Goal: Navigation & Orientation: Find specific page/section

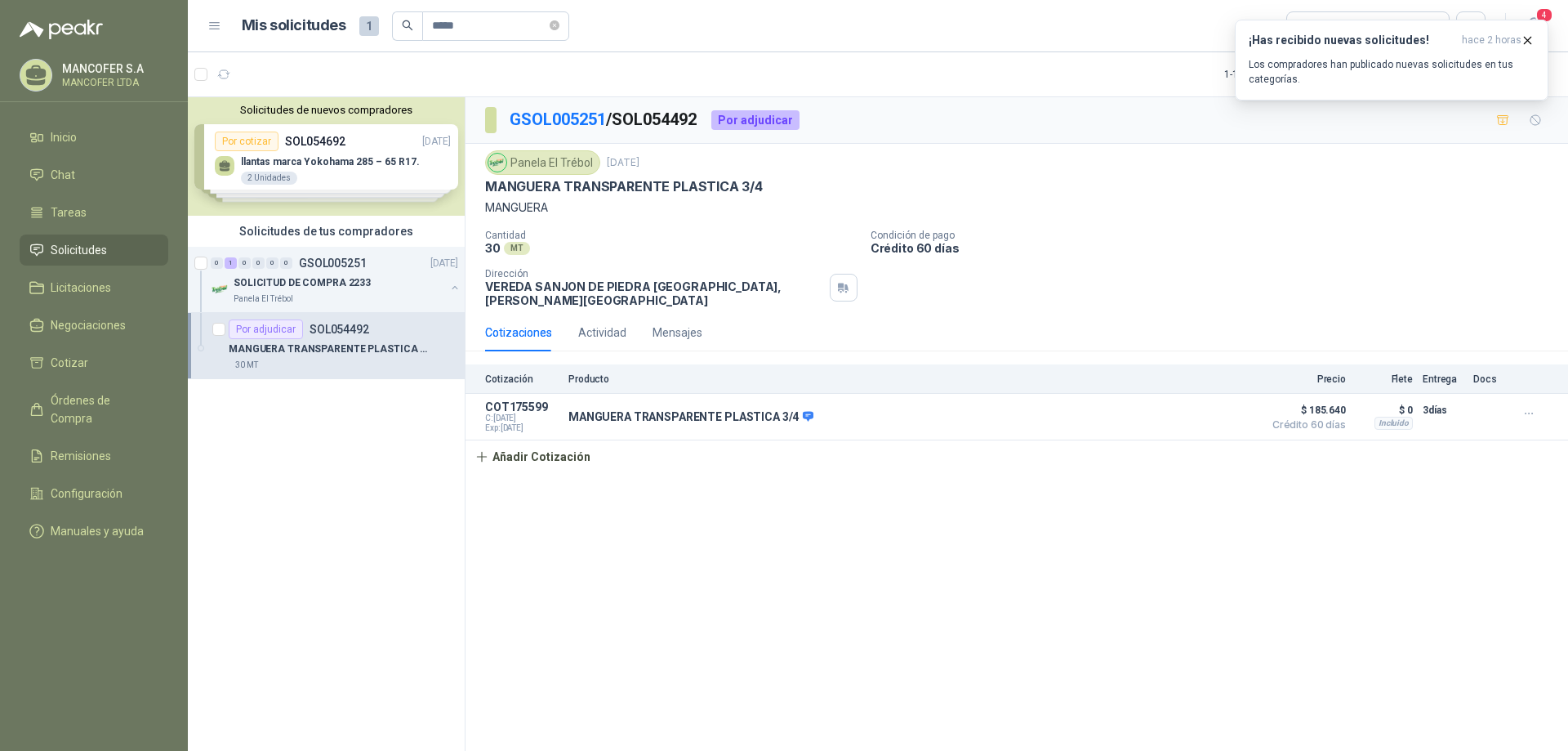
click at [75, 245] on span "Solicitudes" at bounding box center [79, 249] width 57 height 18
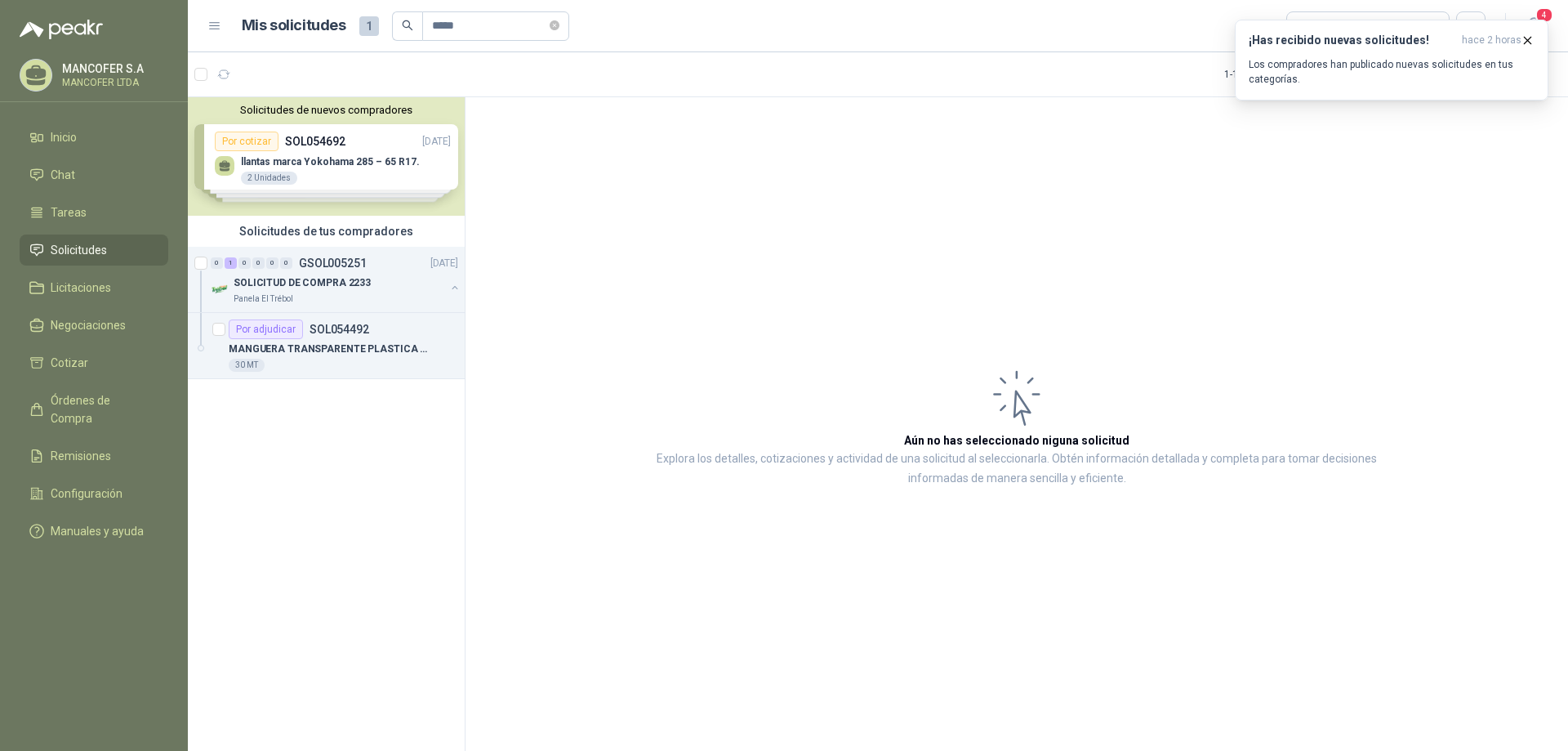
click at [72, 248] on span "Solicitudes" at bounding box center [79, 249] width 57 height 18
click at [72, 291] on span "Licitaciones" at bounding box center [81, 286] width 60 height 18
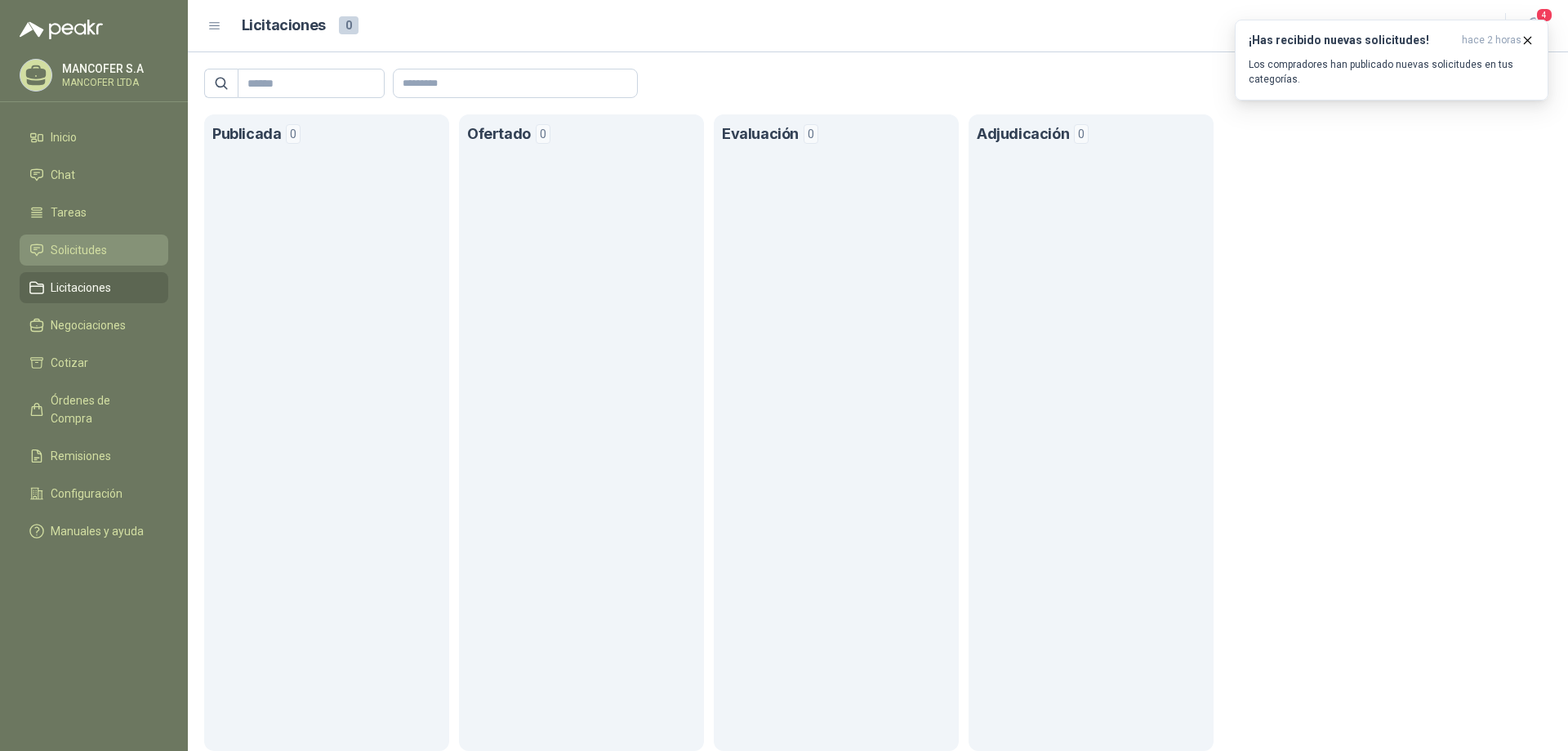
click at [84, 248] on span "Solicitudes" at bounding box center [79, 249] width 57 height 18
